Goal: Task Accomplishment & Management: Use online tool/utility

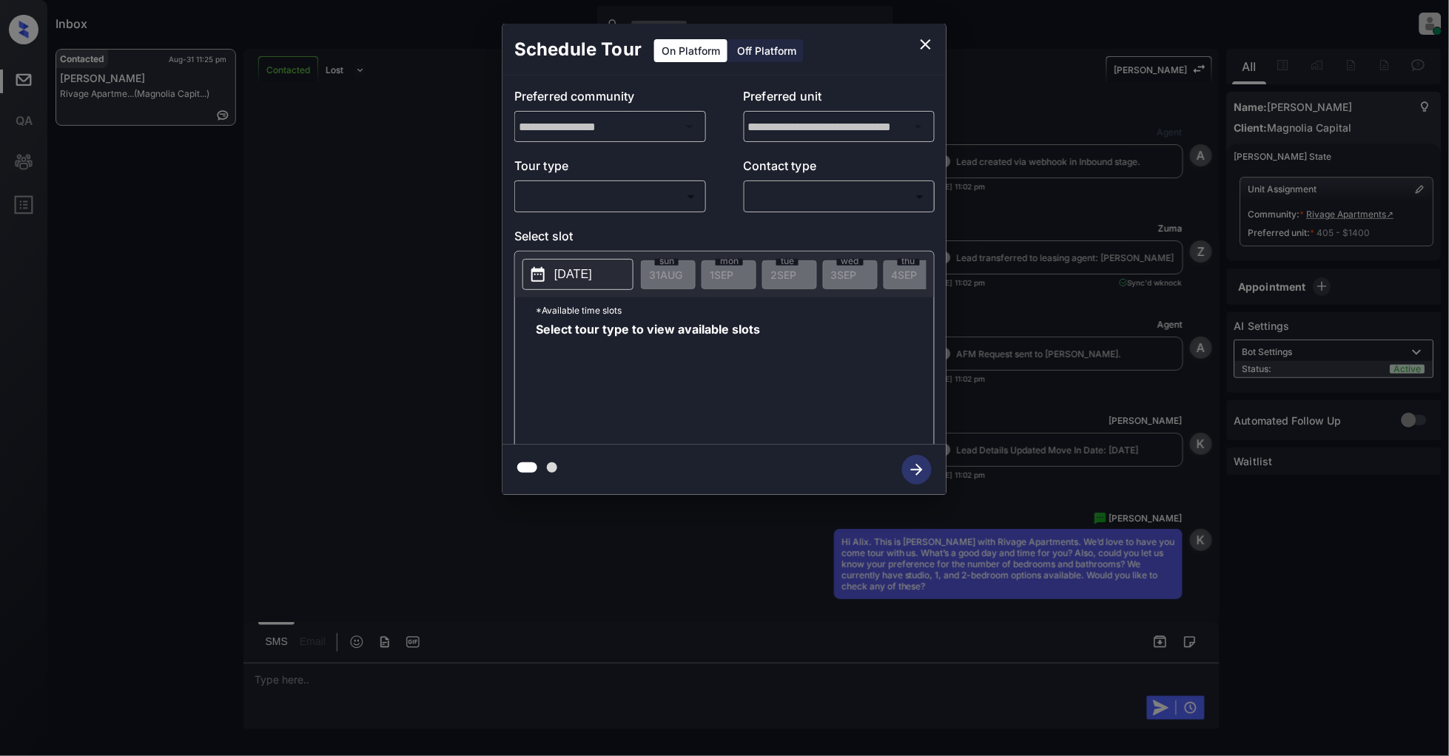
scroll to position [2098, 0]
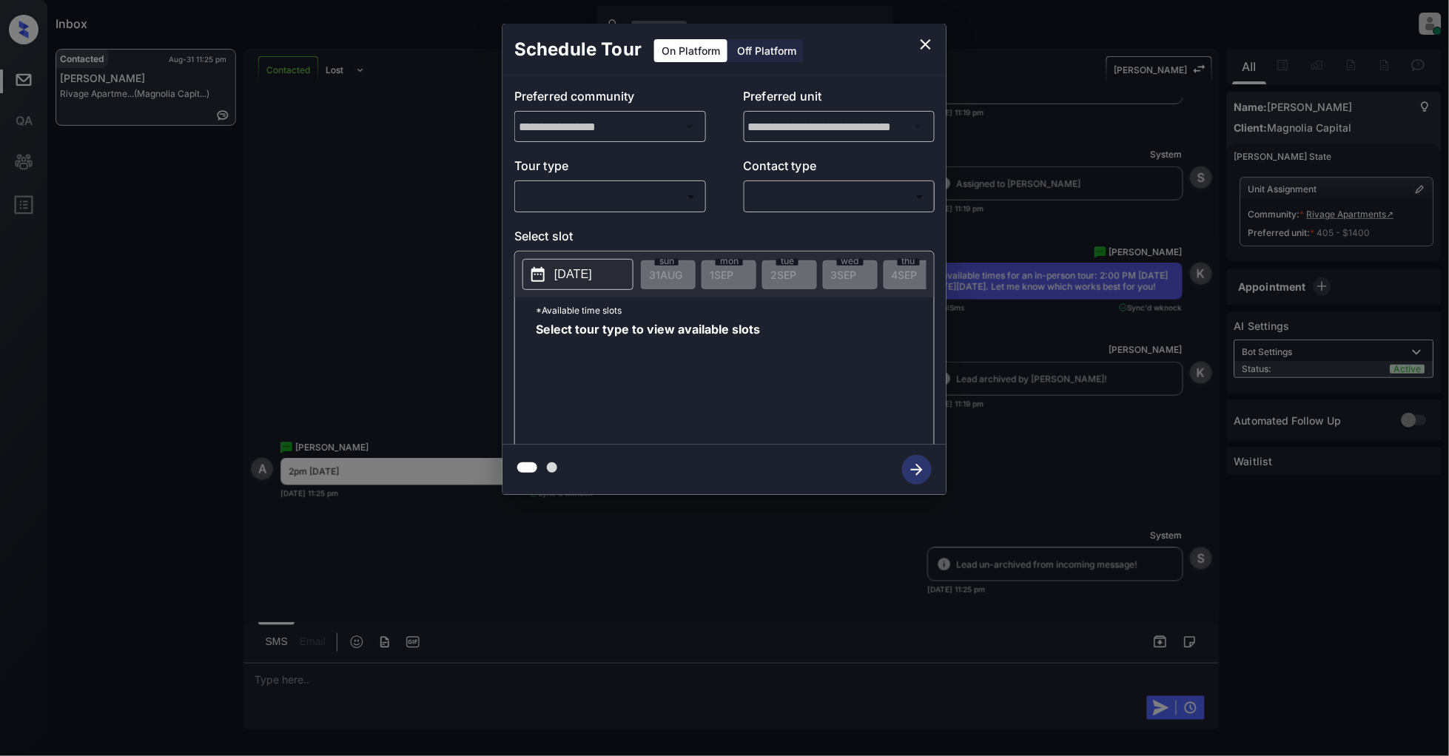
click at [649, 186] on body "Inbox [PERSON_NAME] Online Set yourself offline Set yourself on break Profile S…" at bounding box center [724, 378] width 1449 height 756
click at [619, 235] on li "In Person" at bounding box center [610, 230] width 182 height 27
type input "********"
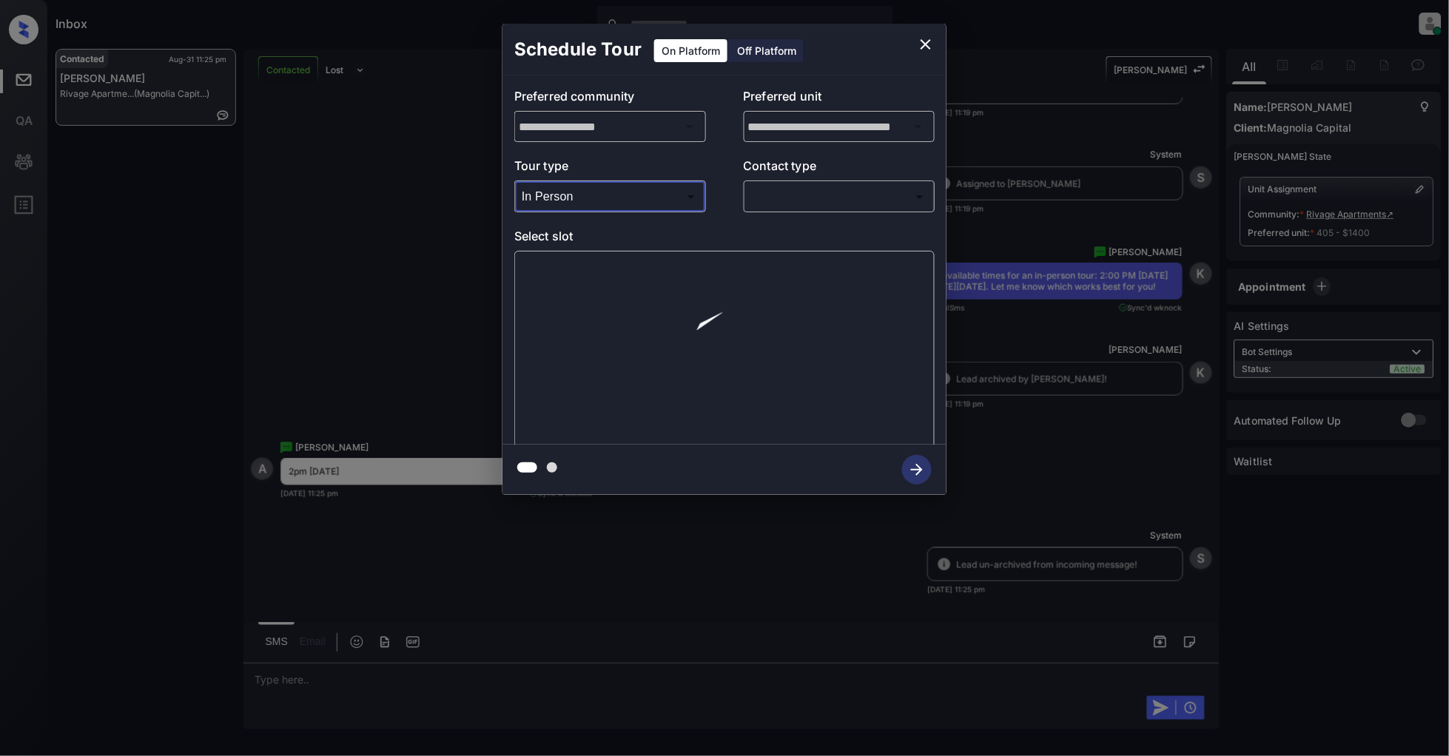
click at [826, 211] on div "​ ​" at bounding box center [840, 197] width 192 height 32
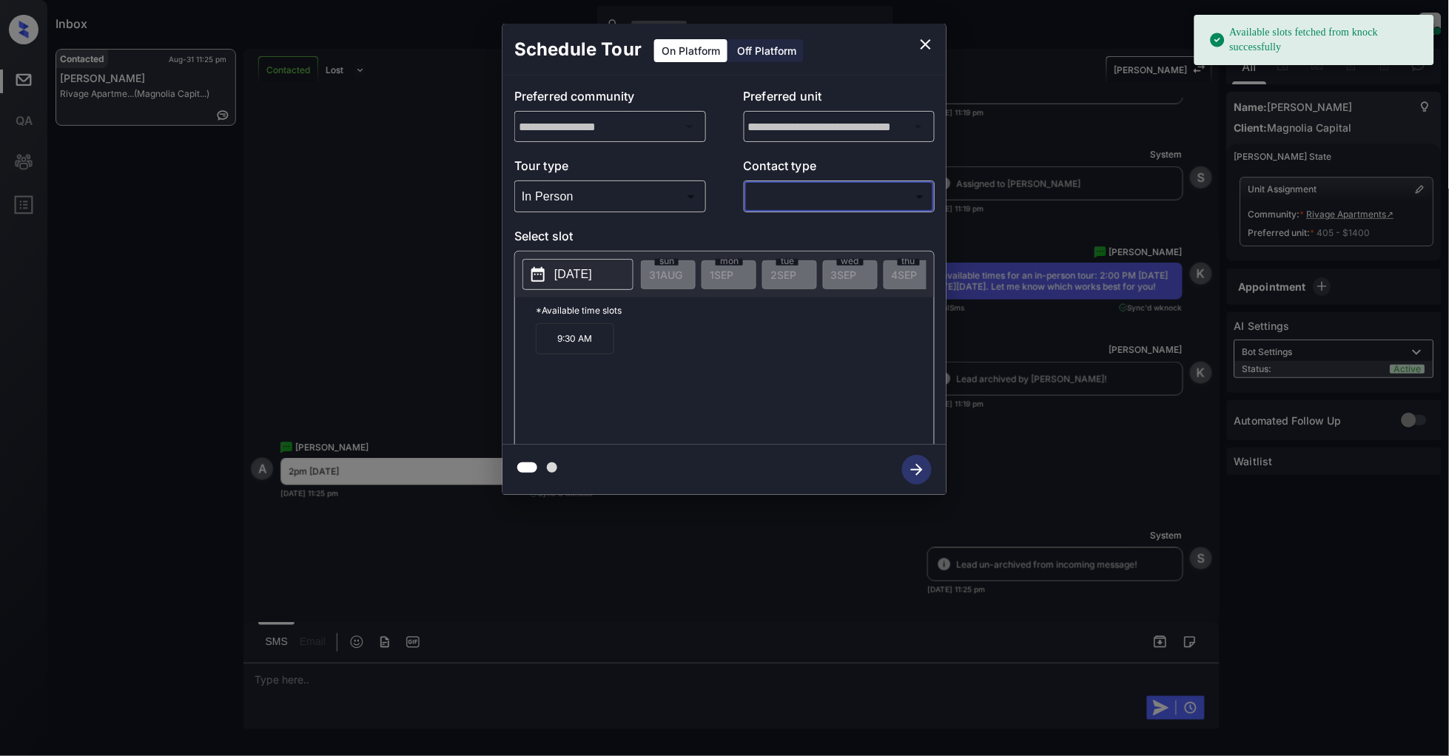
click at [829, 186] on body "Available slots fetched from knock successfully Inbox [PERSON_NAME] Online Set …" at bounding box center [724, 378] width 1449 height 756
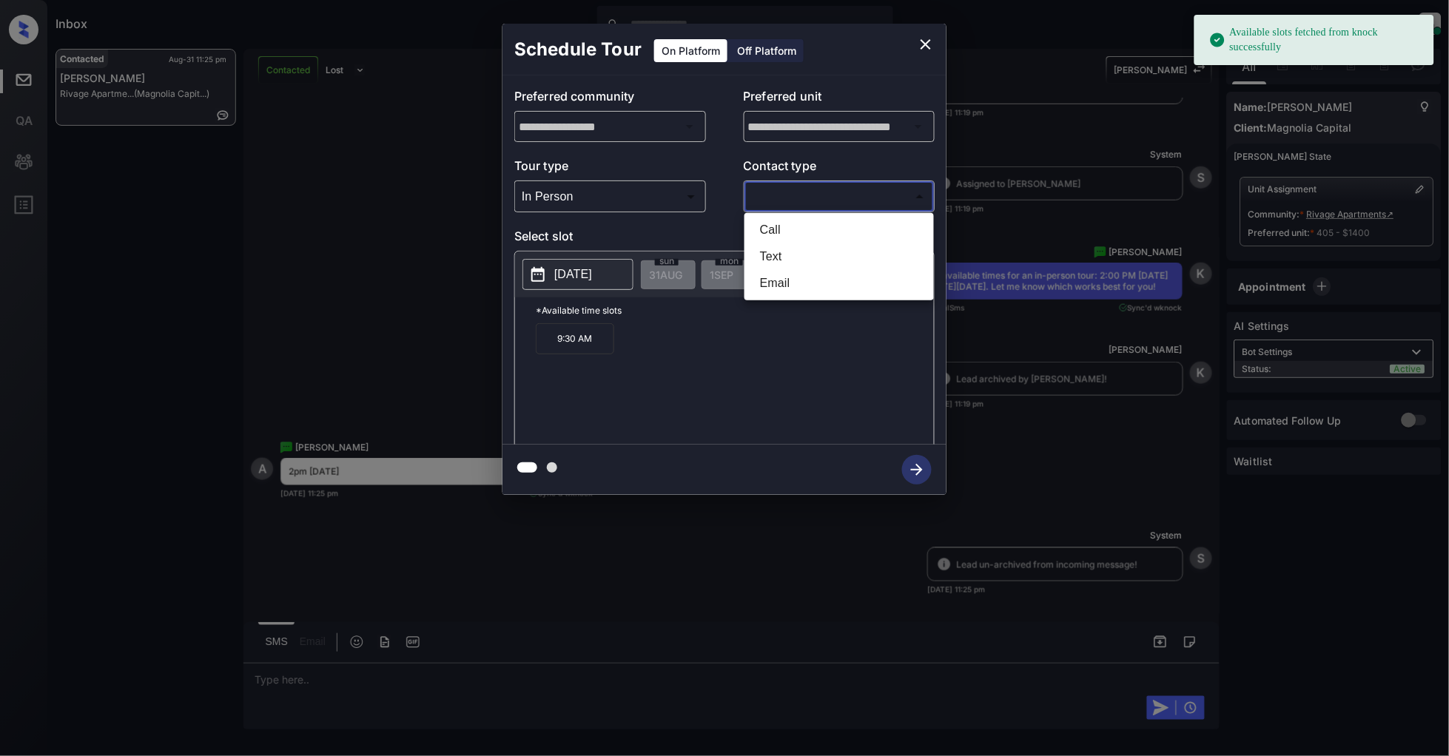
drag, startPoint x: 825, startPoint y: 257, endPoint x: 825, endPoint y: 247, distance: 9.6
click at [825, 247] on li "Text" at bounding box center [839, 256] width 182 height 27
type input "****"
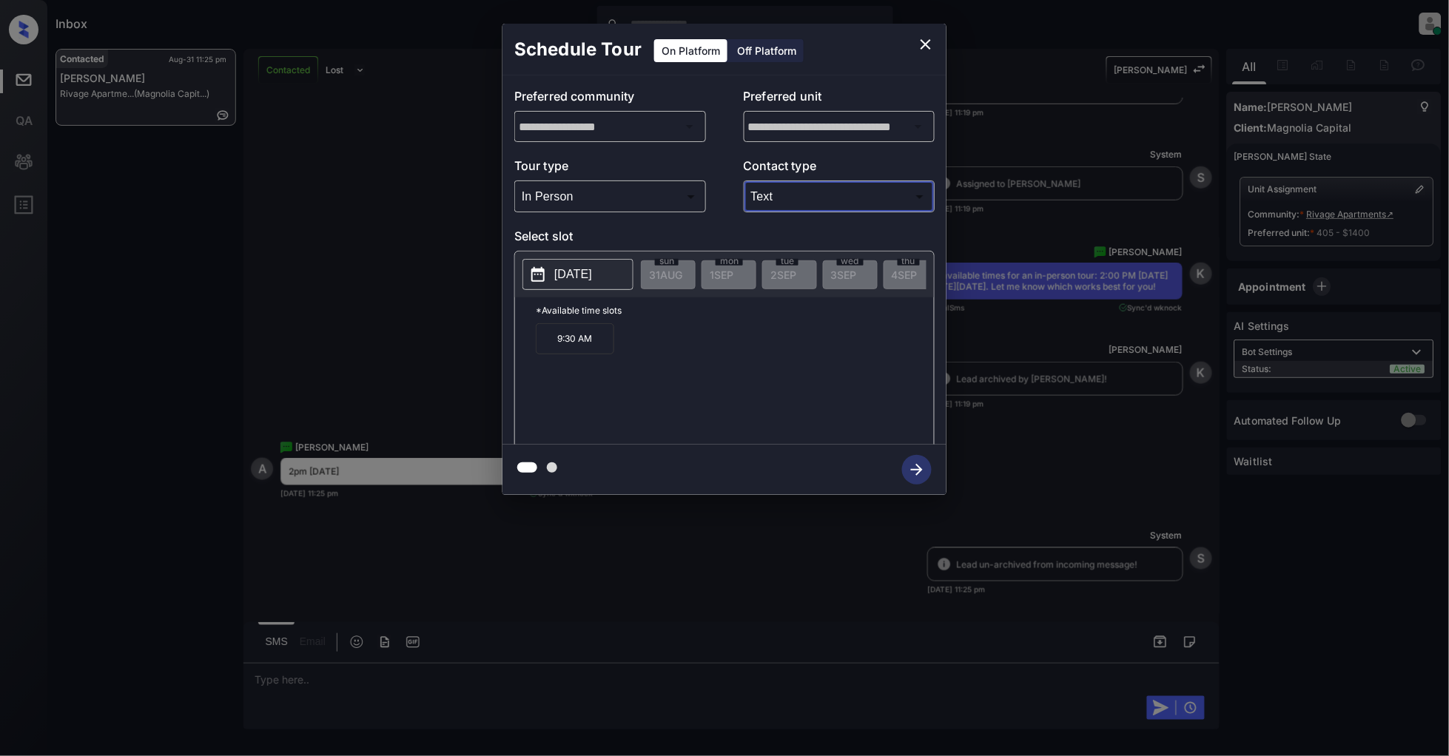
click at [570, 274] on p "[DATE]" at bounding box center [573, 275] width 38 height 18
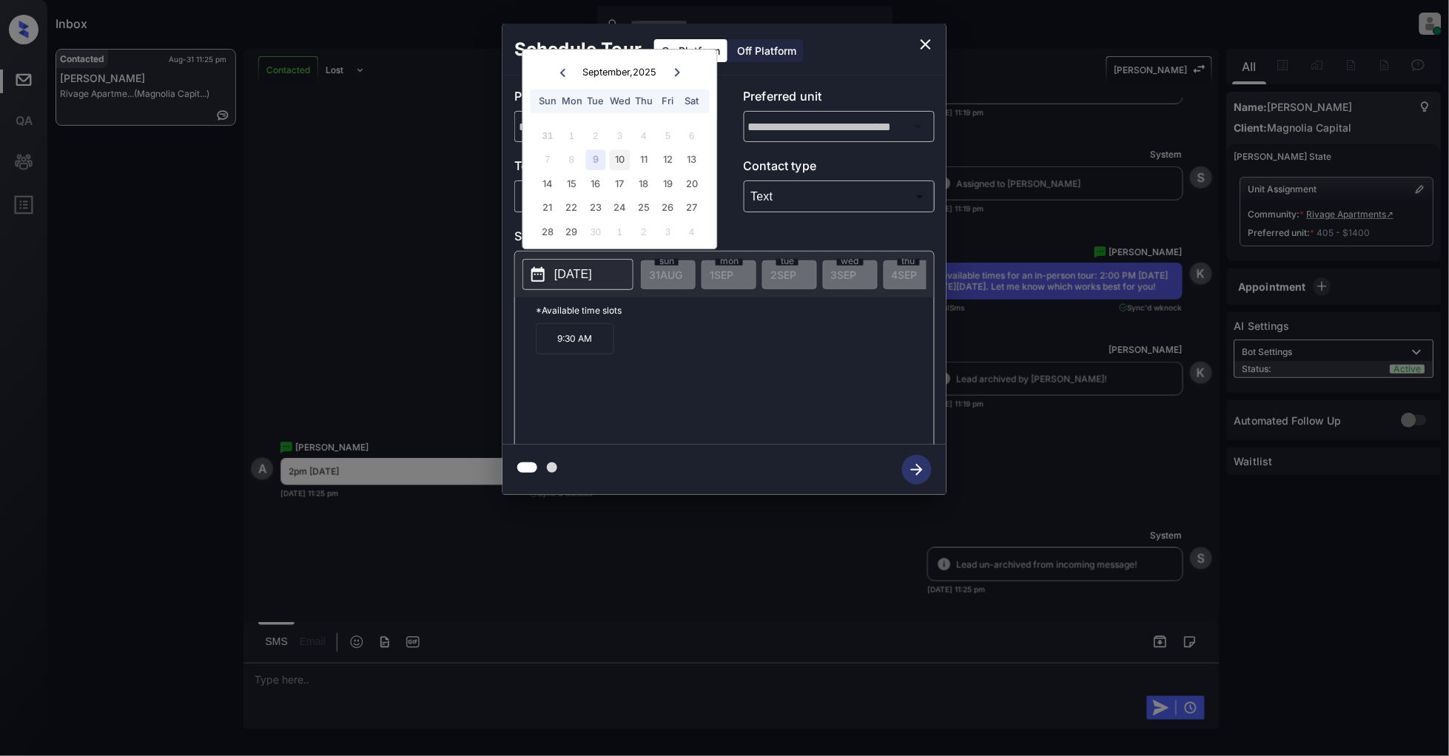
click at [626, 157] on div "10" at bounding box center [620, 160] width 20 height 20
click at [597, 166] on div "9" at bounding box center [596, 160] width 20 height 20
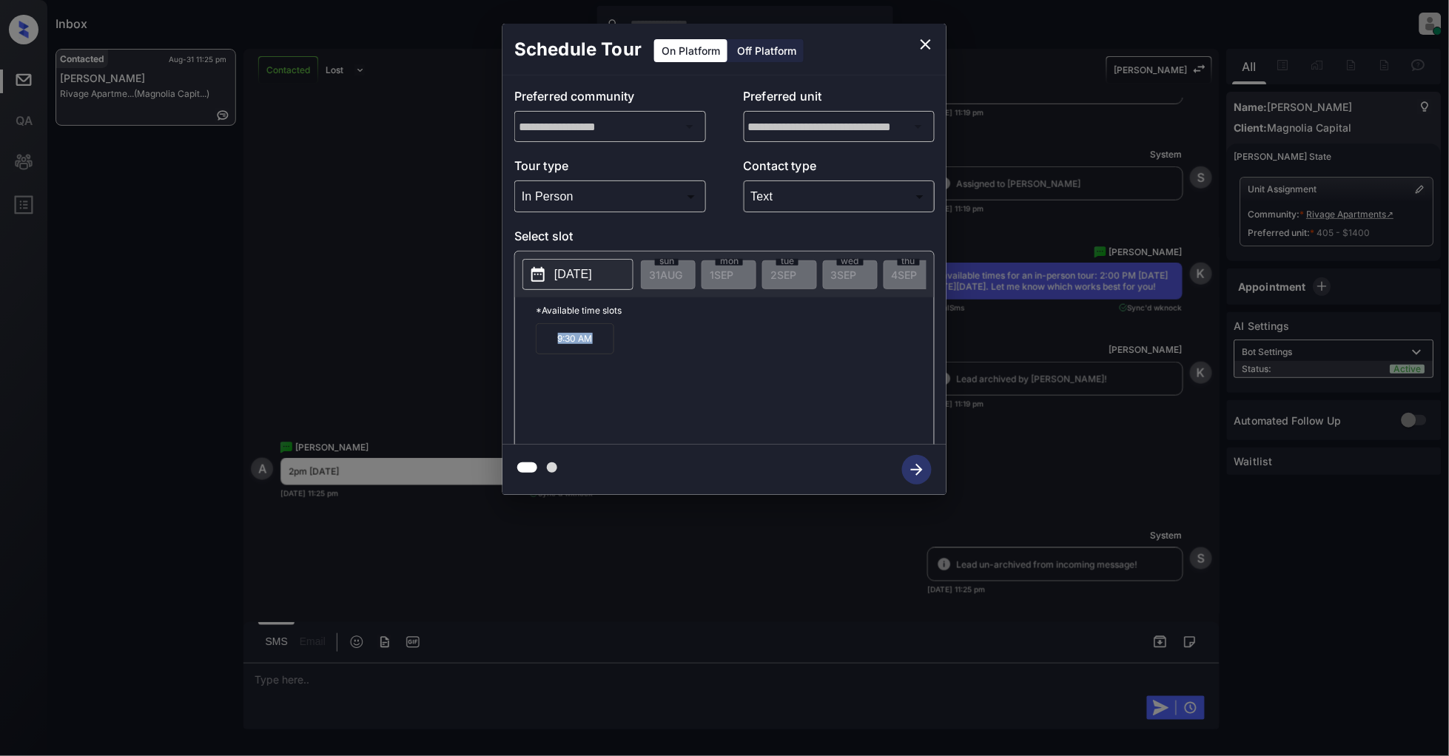
drag, startPoint x: 603, startPoint y: 343, endPoint x: 530, endPoint y: 357, distance: 73.9
click at [530, 357] on div "*Available time slots 9:30 AM" at bounding box center [724, 373] width 419 height 152
copy p "9:30 AM"
click at [921, 42] on icon "close" at bounding box center [926, 45] width 18 height 18
